Goal: Transaction & Acquisition: Book appointment/travel/reservation

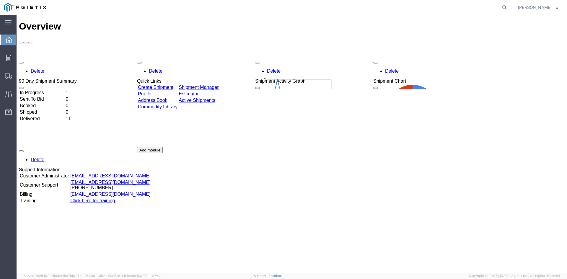
click at [298, 180] on div "Delete 90 Day Shipment Summary In Progress 1 Sent To Bid 0 Booked 0 Shipped 0 D…" at bounding box center [291, 146] width 545 height 177
click at [0, 0] on span "Create Shipment" at bounding box center [0, 0] width 0 height 0
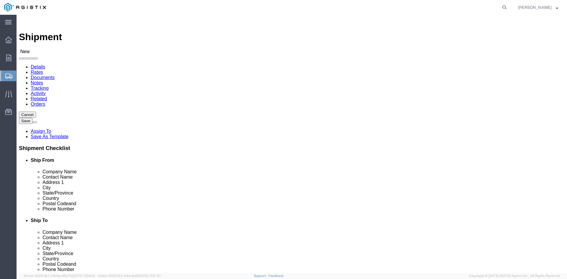
select select
click select "Select [PERSON_NAME] [PERSON_NAME] Dresser LLC PG&E"
select select "9596"
click select "Select [PERSON_NAME] [PERSON_NAME] Dresser LLC PG&E"
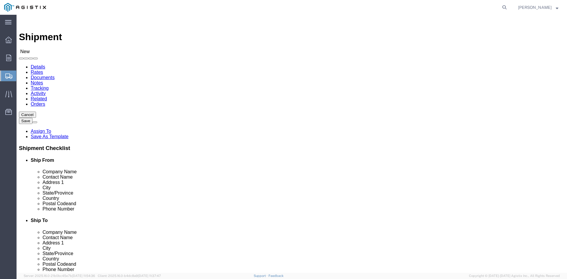
select select
click select "Select All Others [GEOGRAPHIC_DATA] [GEOGRAPHIC_DATA] [GEOGRAPHIC_DATA] [GEOGRA…"
select select "19740"
click select "Select All Others [GEOGRAPHIC_DATA] [GEOGRAPHIC_DATA] [GEOGRAPHIC_DATA] [GEOGRA…"
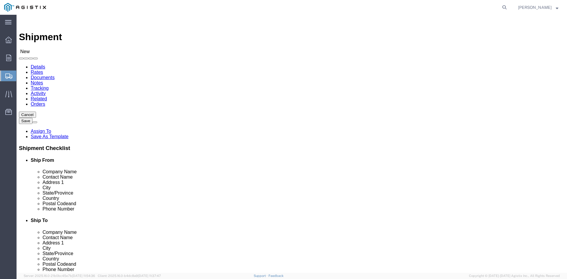
type input "B"
click input "text"
type input "BAK"
click p "- [PERSON_NAME] [PERSON_NAME] - ([PERSON_NAME]) [STREET_ADDRESS] , 7:00 AM - 6:…"
select select "[GEOGRAPHIC_DATA]"
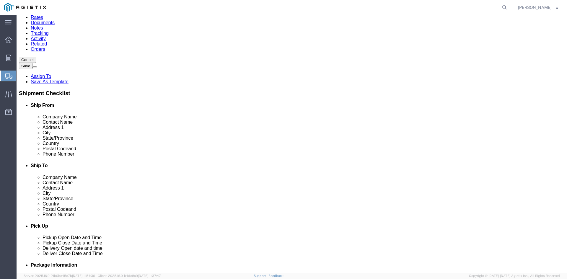
scroll to position [59, 0]
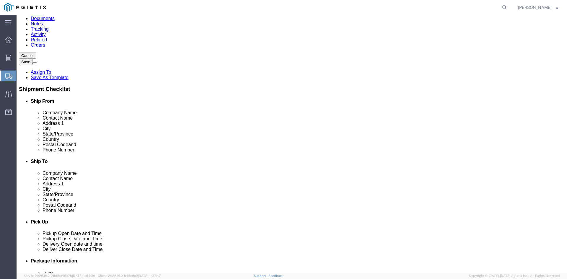
type input "[PERSON_NAME] [PERSON_NAME]"
type input "P"
click input "text"
type input "3"
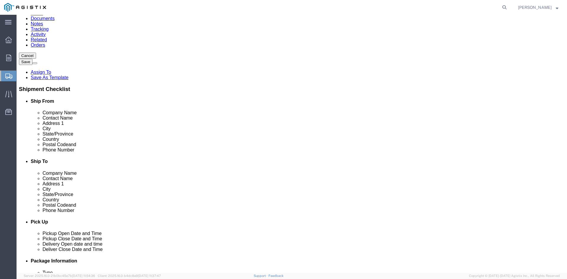
type input "3736 RANCHO"
click div "Location My Profile Location (OBSOLETE) [PERSON_NAME] SC - GC TRAILER (OBSOLETE…"
click input "text"
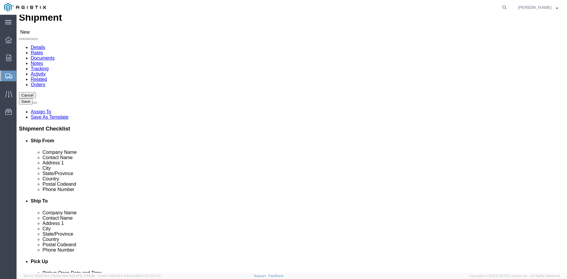
scroll to position [30, 0]
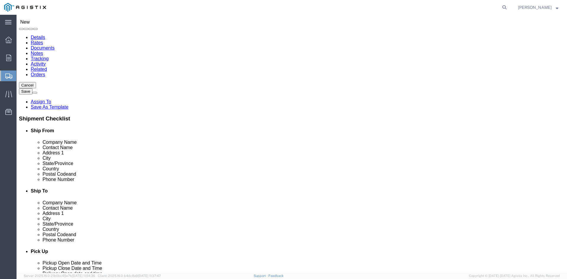
drag, startPoint x: 315, startPoint y: 128, endPoint x: 231, endPoint y: 133, distance: 83.9
click div "Company Name PACI PACI"
paste input "FIC GAS & ELECTRIC CO"
type input "PACIFIC GAS & ELECTRIC CO"
click p "- PACIFIC GAS & ELECTRIC - (RECEIVING DEPARTMENT) [STREET_ADDRESS][PERSON_NAME]…"
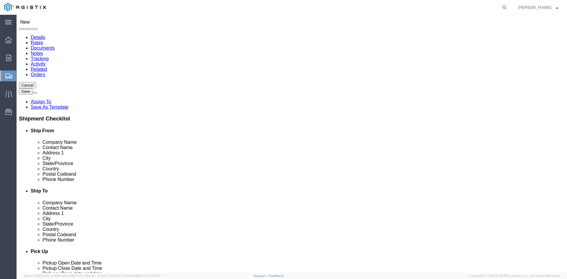
select select "CA"
type input "PACIFIC GAS & ELECTRIC"
drag, startPoint x: 342, startPoint y: 153, endPoint x: 225, endPoint y: 156, distance: 117.2
click div "Address 1 [GEOGRAPHIC_DATA]"
type input "[STREET_ADDRESS][PERSON_NAME]"
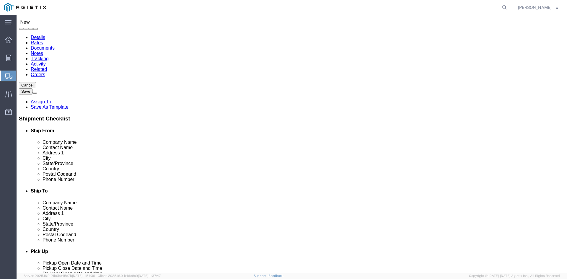
click input "text"
paste input "[STREET_ADDRESS]"
type input "[STREET_ADDRESS]"
drag, startPoint x: 325, startPoint y: 174, endPoint x: 237, endPoint y: 180, distance: 87.9
click div "Location My Profile Location (OBSOLETE) [PERSON_NAME] SC - GC TRAILER (OBSOLETE…"
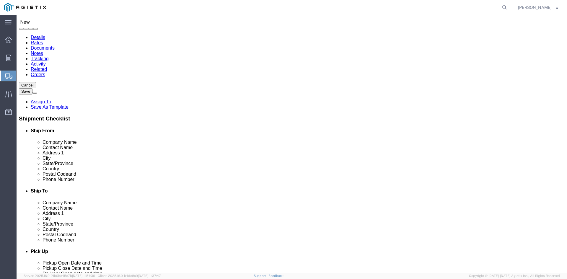
type input "FREMONT"
type input "w"
type input "WHEATLAN"
click p "- PG&E - () [STREET_ADDRESS]"
select select "CA"
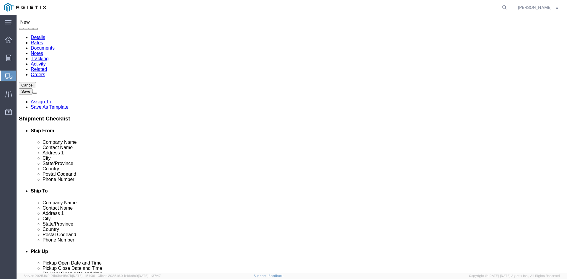
type input "Wheatland"
click input "text"
type input "N"
type input "RECEIVING DEPT"
click label "Address 2"
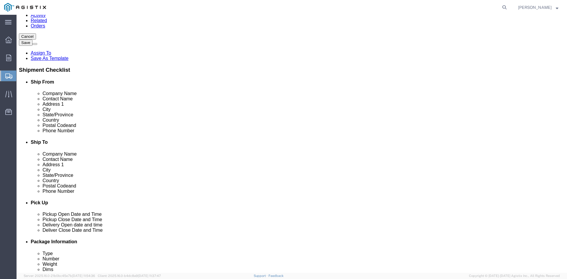
scroll to position [89, 0]
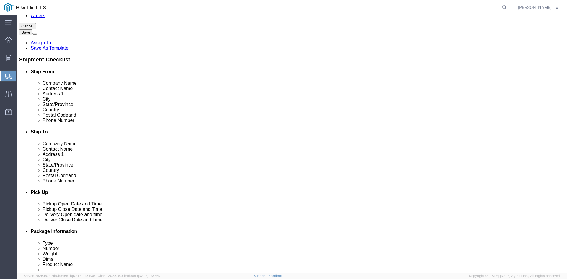
click input "text"
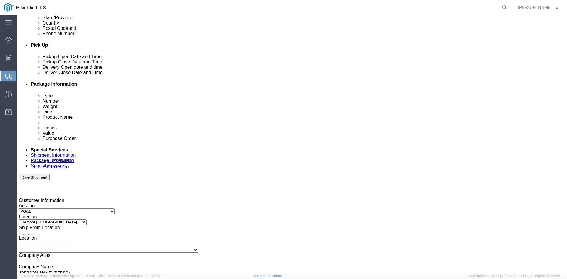
scroll to position [236, 0]
type input "000-000-0000"
click div
click button "Apply"
click div
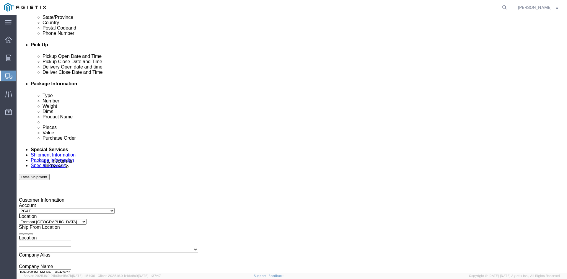
click button "Apply"
click div "[DATE] 2:00 PM"
type input "4:00 PM"
click button "Apply"
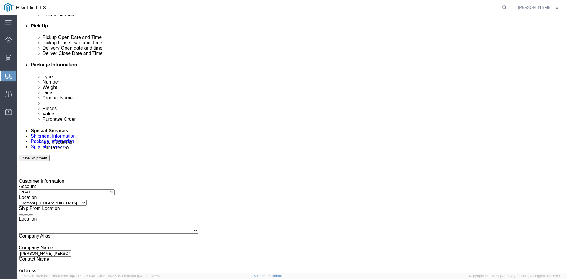
scroll to position [266, 0]
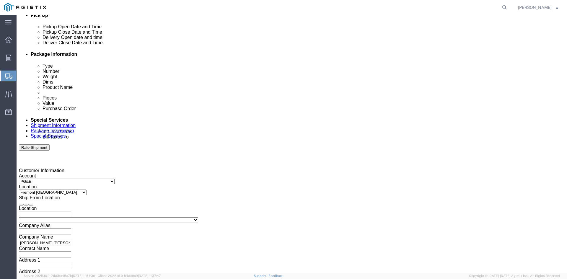
click input "text"
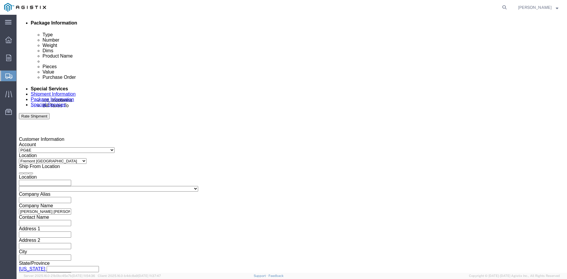
scroll to position [297, 0]
type input "3501390434"
click button "Continue"
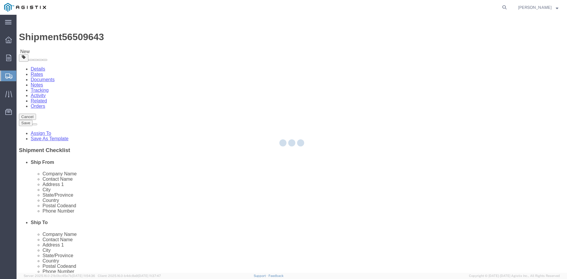
select select "CBOX"
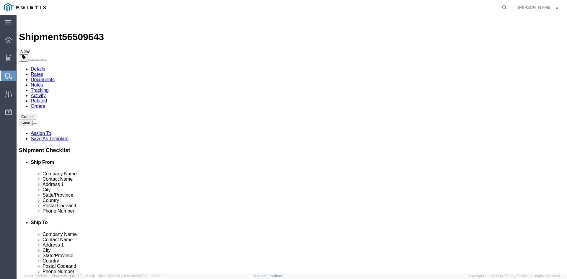
click input "text"
type input "8"
type input "4"
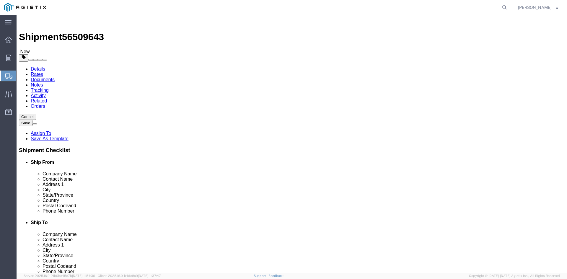
click input "0.00"
type input "0"
type input "6"
click link "Add Content"
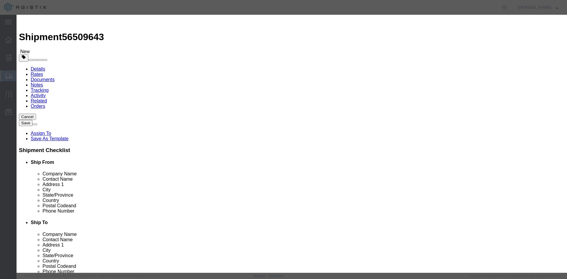
click input "text"
drag, startPoint x: 204, startPoint y: 45, endPoint x: 213, endPoint y: 48, distance: 9.2
click input "text"
paste input "ASSY OVERPR TRIP VLV STD SPRING SER50/51"
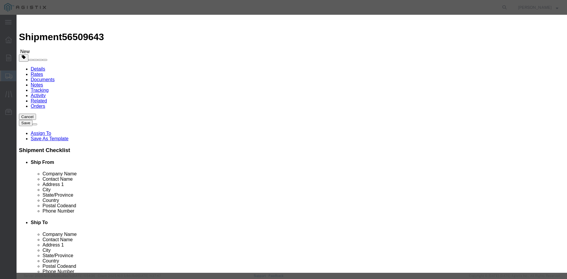
type input "ASSY OVERPR TRIP VLV STD SPRING SER50/51"
drag, startPoint x: 189, startPoint y: 57, endPoint x: 115, endPoint y: 60, distance: 74.1
click div "Pieces 0 Select Bag Barrels 100Board Feet Bottle Box Blister Pack Carats Can Ca…"
type input "20"
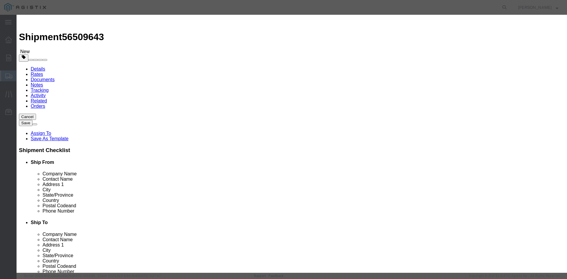
click input "text"
type input "8000"
click select "Select 50 55 60 65 70 85 92.5 100 125 175 250 300 400"
select select "55"
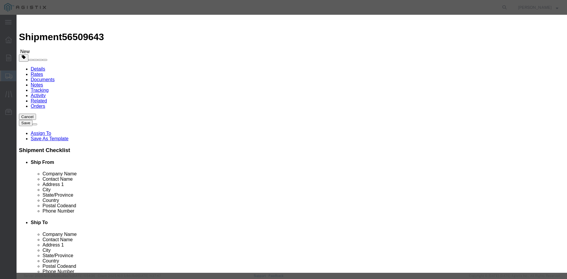
click select "Select 50 55 60 65 70 85 92.5 100 125 175 250 300 400"
click button "Save & Close"
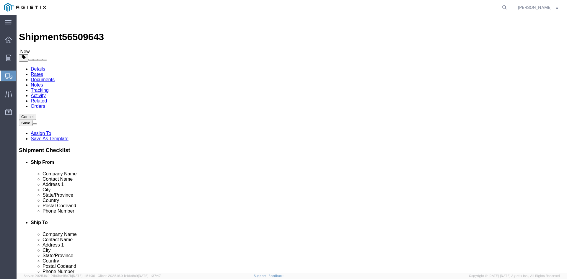
click button "Rate Shipment"
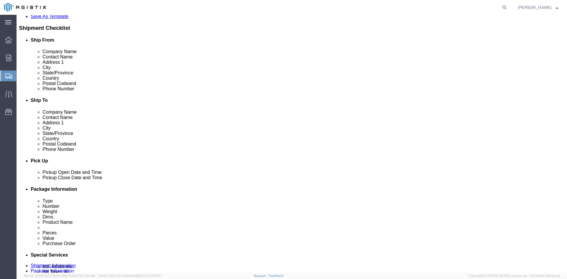
scroll to position [148, 0]
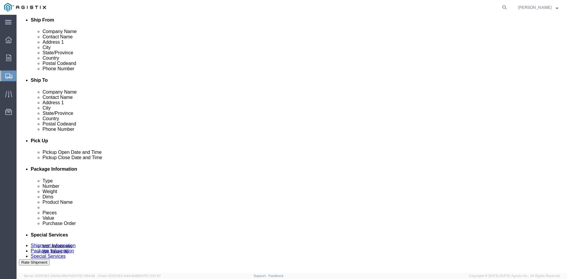
click input "000-000-0000"
type input "0"
type input "713-123-5264"
click button "Rate Shipment"
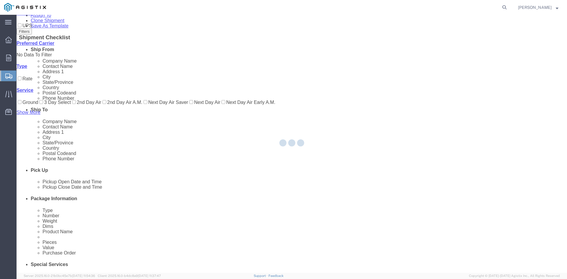
scroll to position [0, 0]
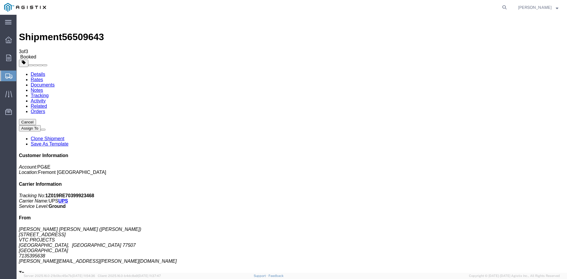
drag, startPoint x: 71, startPoint y: 104, endPoint x: 176, endPoint y: 105, distance: 105.1
